Goal: Information Seeking & Learning: Learn about a topic

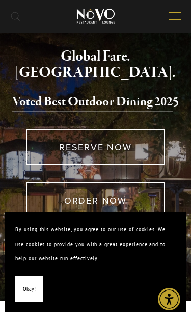
click at [172, 22] on button "Open navigation menu" at bounding box center [175, 16] width 20 height 17
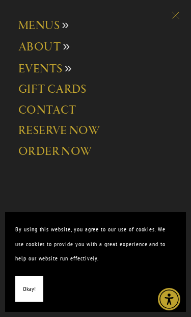
click at [44, 22] on span "MENUS" at bounding box center [38, 25] width 41 height 15
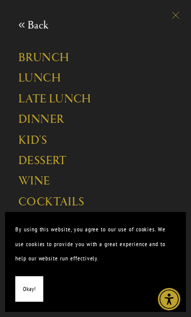
click at [67, 122] on link "DINNER" at bounding box center [80, 123] width 124 height 20
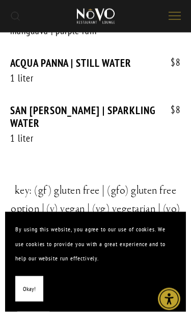
scroll to position [4298, 0]
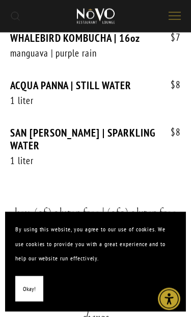
click at [175, 17] on icon "Open navigation menu" at bounding box center [175, 16] width 12 height 9
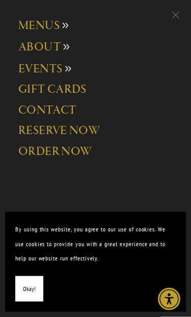
scroll to position [0, 0]
click at [65, 31] on button "MENUS" at bounding box center [80, 28] width 124 height 21
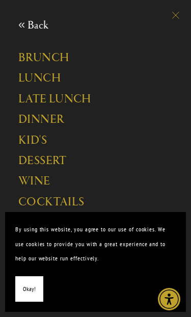
click at [93, 102] on link "LATE LUNCH" at bounding box center [80, 103] width 124 height 20
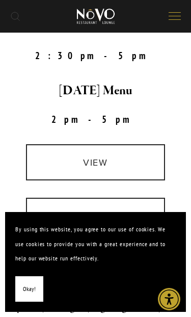
scroll to position [204, 0]
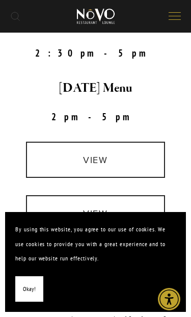
click at [129, 216] on link "view" at bounding box center [95, 213] width 139 height 36
